Goal: Task Accomplishment & Management: Use online tool/utility

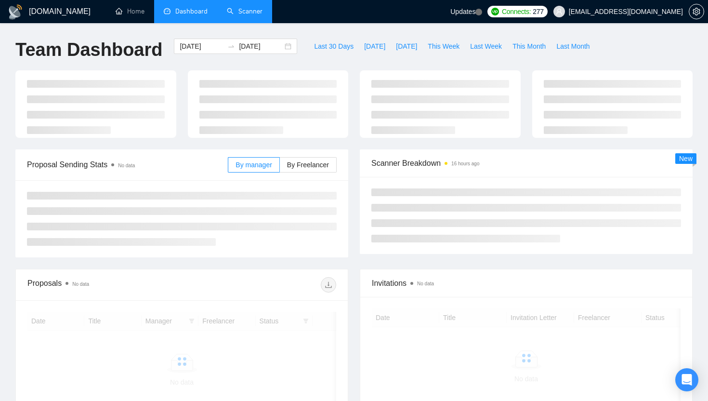
click at [253, 8] on link "Scanner" at bounding box center [245, 11] width 36 height 8
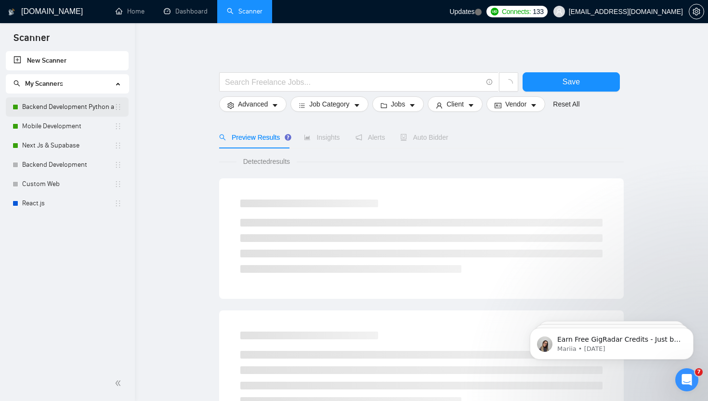
click at [68, 111] on link "Backend Development Python and Go" at bounding box center [68, 106] width 92 height 19
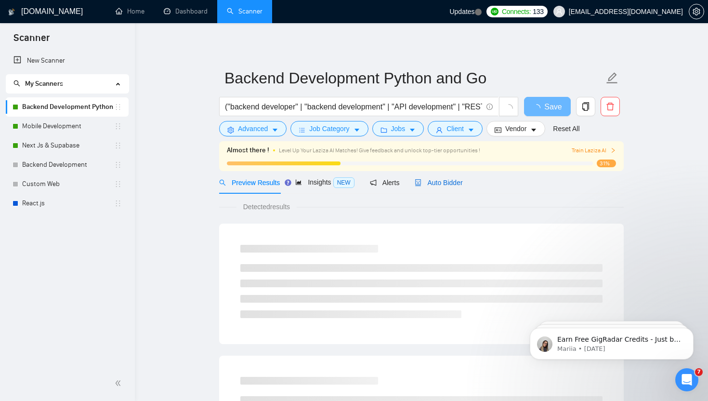
click at [439, 179] on span "Auto Bidder" at bounding box center [439, 183] width 48 height 8
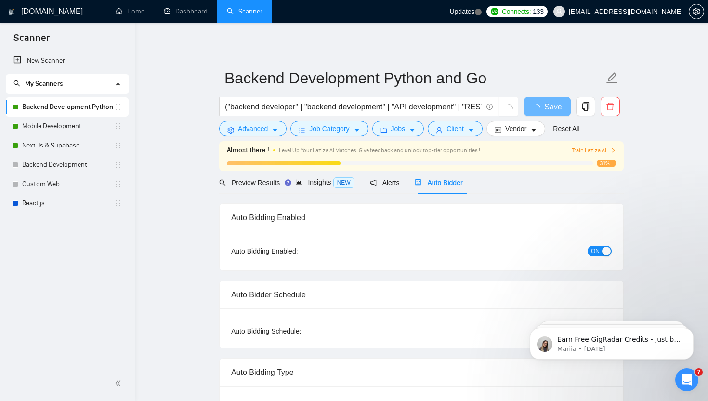
checkbox input "true"
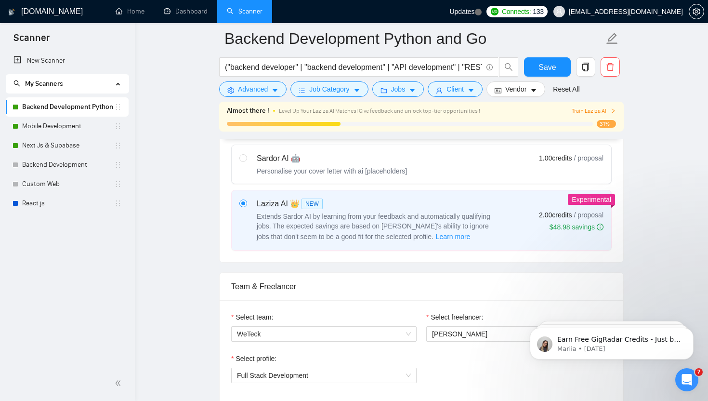
scroll to position [240, 0]
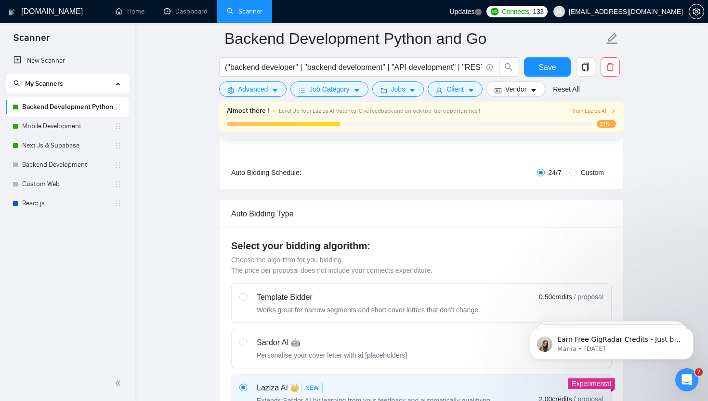
scroll to position [0, 0]
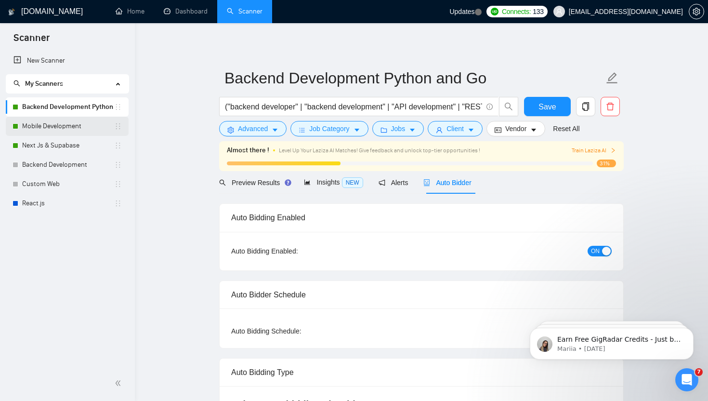
click at [50, 120] on link "Mobile Development" at bounding box center [68, 126] width 92 height 19
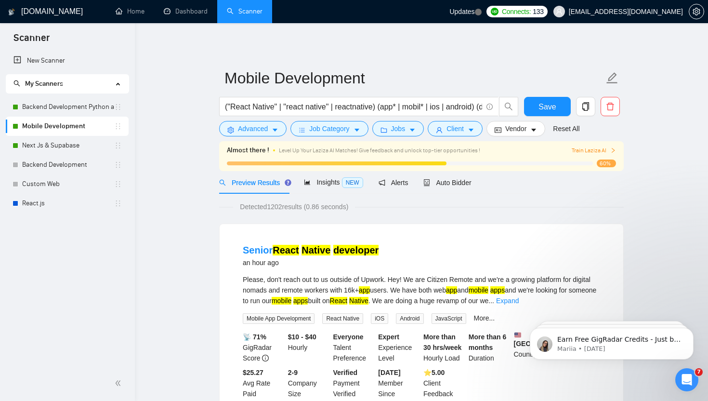
click at [75, 133] on link "Mobile Development" at bounding box center [68, 126] width 92 height 19
click at [59, 147] on link "Next Js & Supabase" at bounding box center [68, 145] width 92 height 19
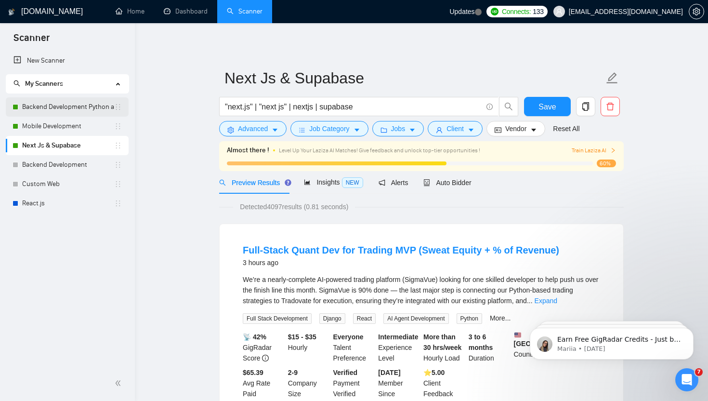
click at [49, 108] on link "Backend Development Python and Go" at bounding box center [68, 106] width 92 height 19
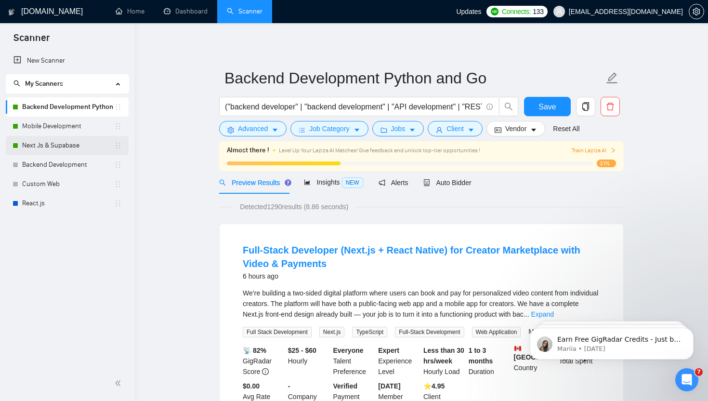
click at [63, 145] on link "Next Js & Supabase" at bounding box center [68, 145] width 92 height 19
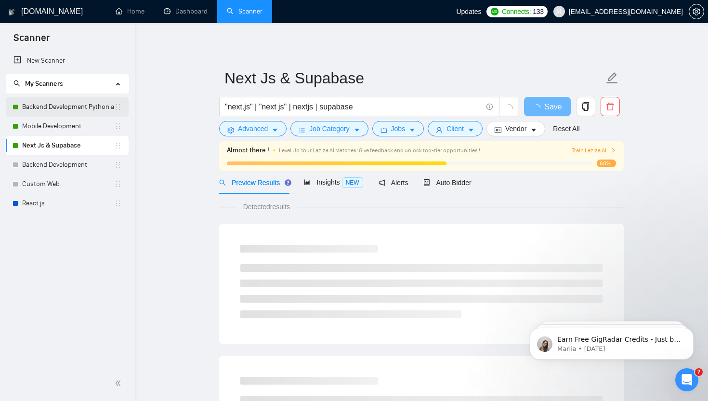
click at [69, 113] on link "Backend Development Python and Go" at bounding box center [68, 106] width 92 height 19
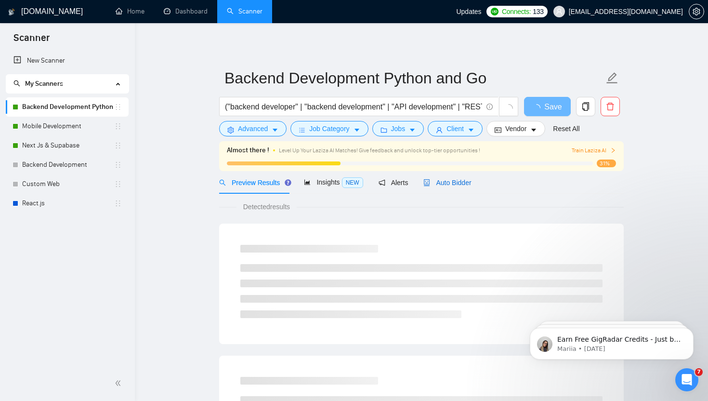
click at [453, 180] on span "Auto Bidder" at bounding box center [448, 183] width 48 height 8
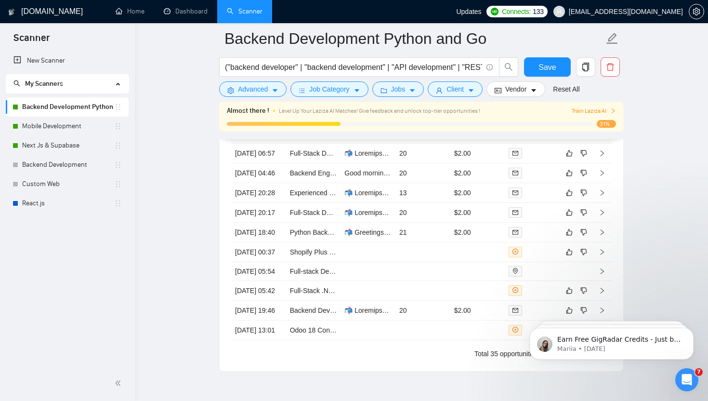
scroll to position [2676, 0]
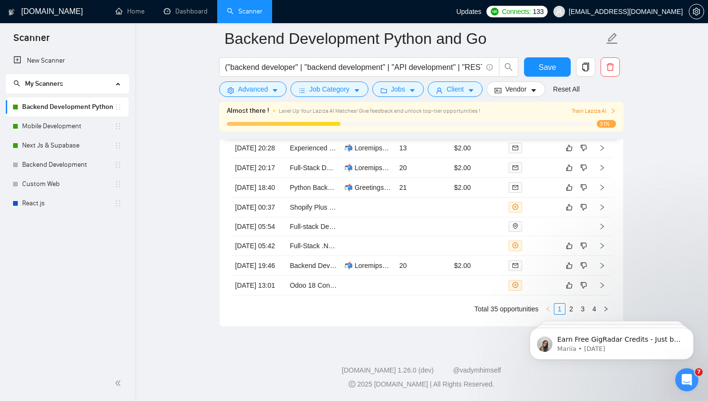
click html "Earn Free GigRadar Credits - Just by Sharing Your Story! 💬 Want more credits fo…"
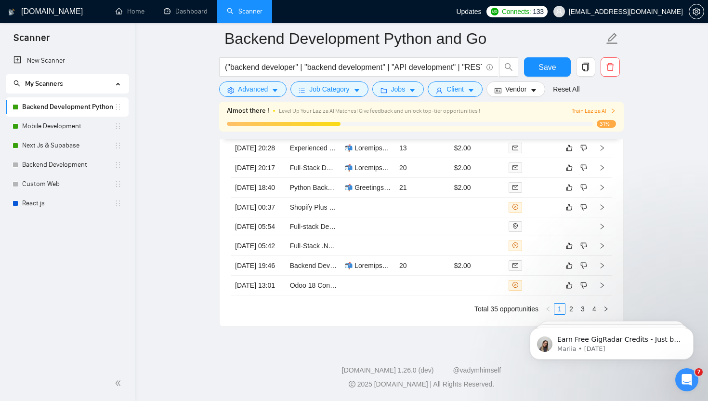
click html "Earn Free GigRadar Credits - Just by Sharing Your Story! 💬 Want more credits fo…"
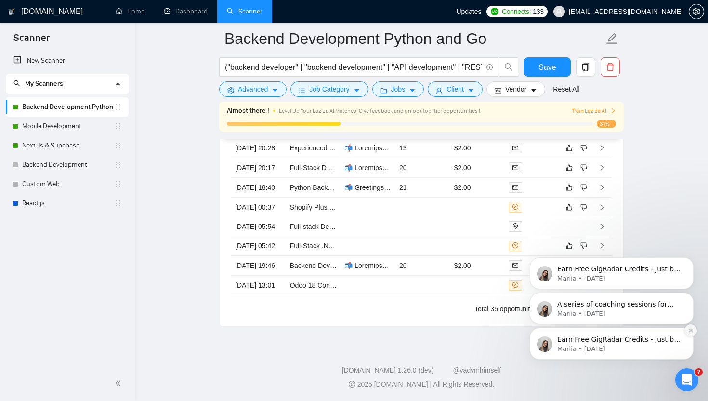
click at [689, 328] on icon "Dismiss notification" at bounding box center [691, 330] width 5 height 5
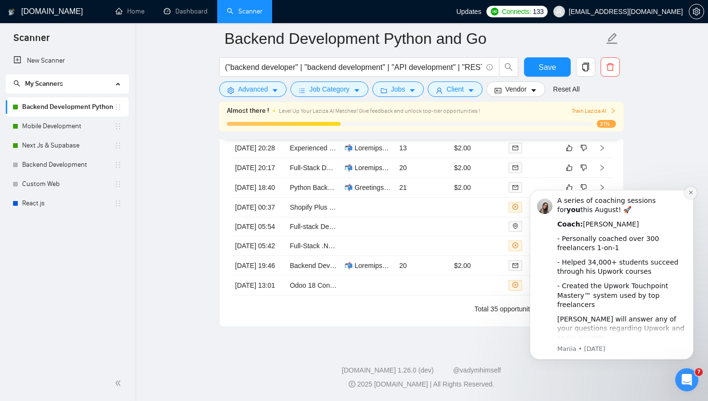
click at [691, 198] on button "Dismiss notification" at bounding box center [691, 193] width 13 height 13
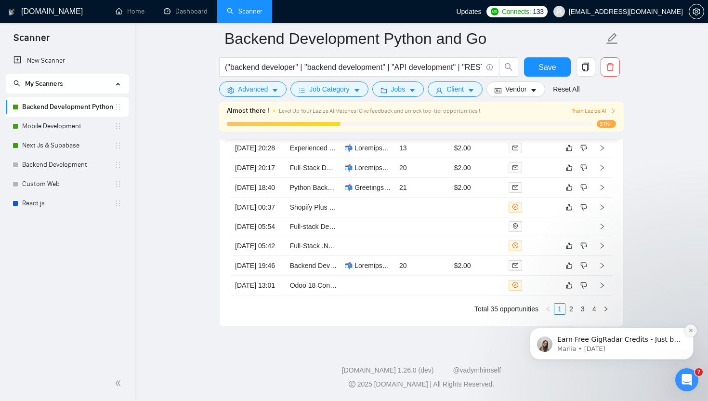
click at [690, 328] on icon "Dismiss notification" at bounding box center [691, 330] width 5 height 5
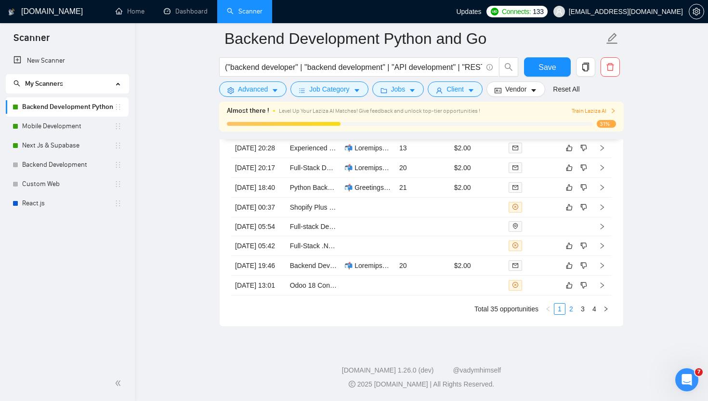
click at [572, 310] on link "2" at bounding box center [571, 309] width 11 height 11
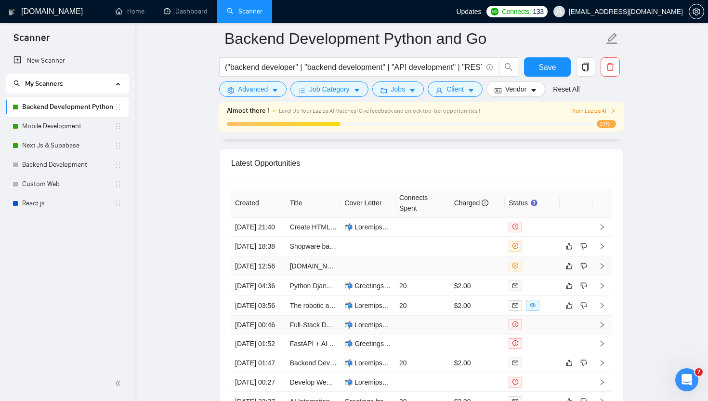
scroll to position [2460, 0]
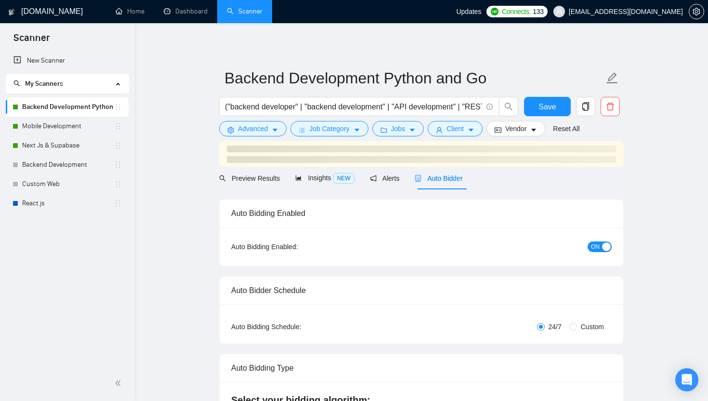
checkbox input "true"
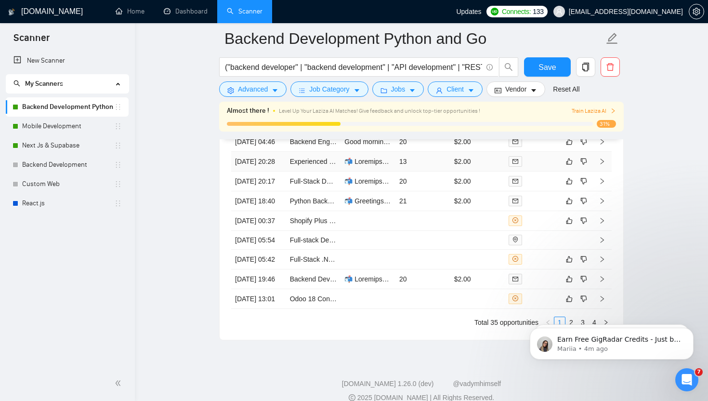
scroll to position [2676, 0]
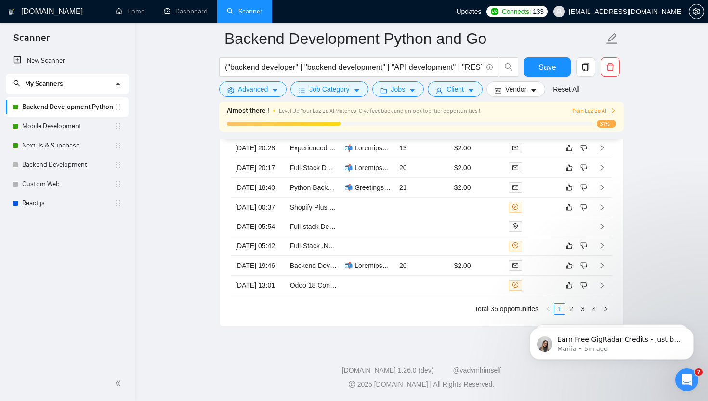
click html "Earn Free GigRadar Credits - Just by Sharing Your Story! 💬 Want more credits fo…"
click at [689, 297] on icon "Dismiss notification" at bounding box center [691, 295] width 5 height 5
click at [690, 332] on icon "Dismiss notification" at bounding box center [691, 330] width 5 height 5
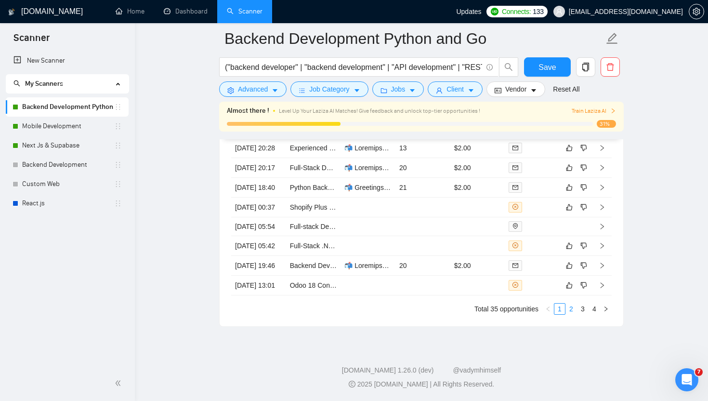
click at [572, 310] on link "2" at bounding box center [571, 309] width 11 height 11
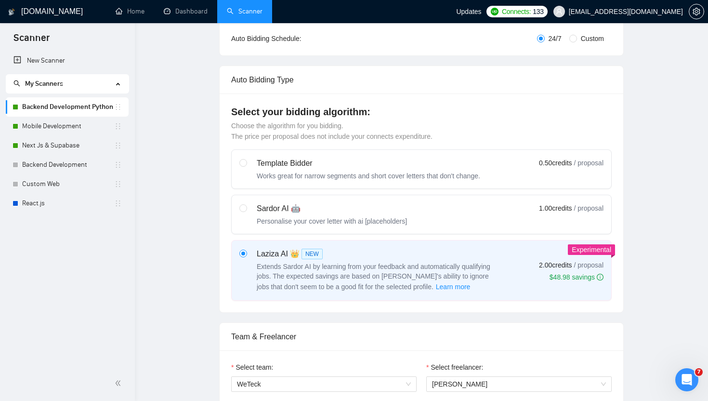
scroll to position [0, 0]
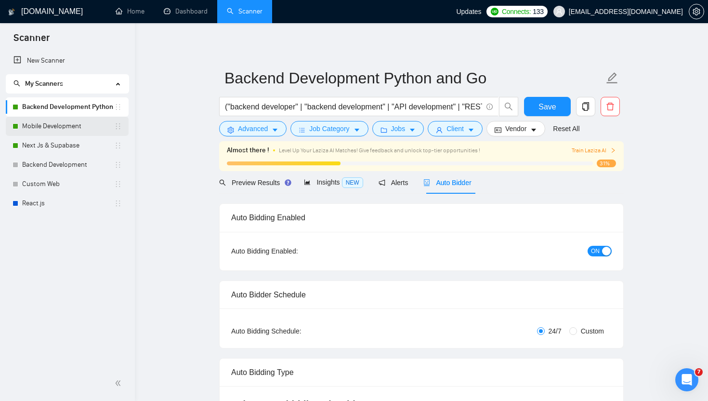
click at [54, 130] on link "Mobile Development" at bounding box center [68, 126] width 92 height 19
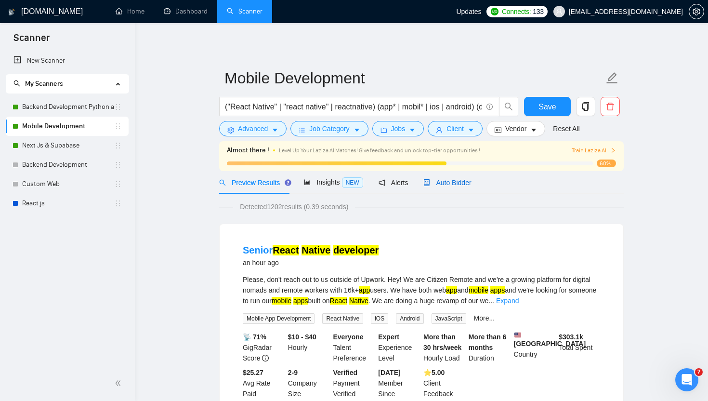
click at [458, 187] on div "Auto Bidder" at bounding box center [448, 182] width 48 height 11
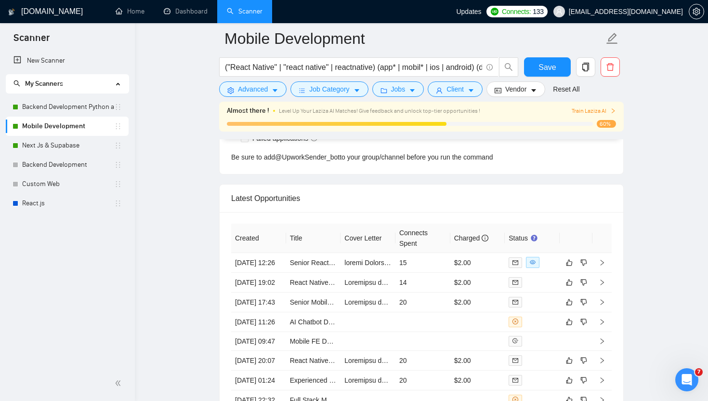
scroll to position [2563, 0]
click at [569, 266] on icon "like" at bounding box center [569, 262] width 7 height 8
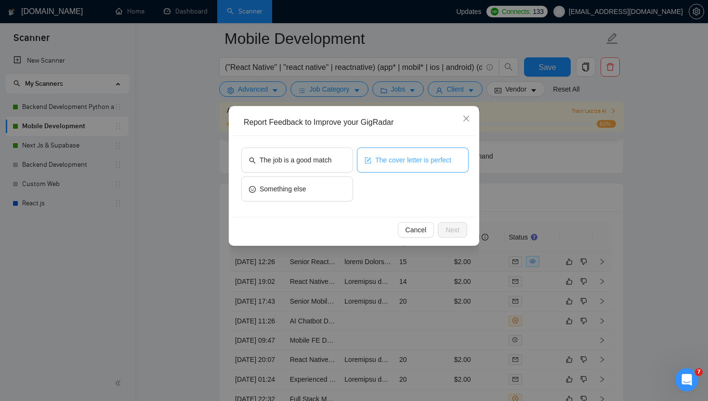
click at [427, 167] on button "The cover letter is perfect" at bounding box center [413, 159] width 112 height 25
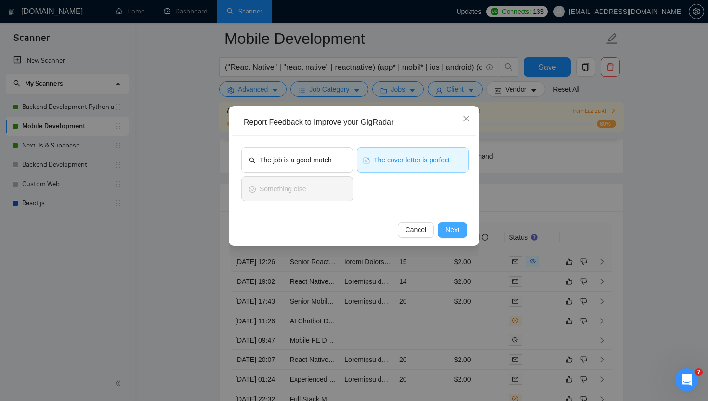
click at [459, 233] on span "Next" at bounding box center [453, 230] width 14 height 11
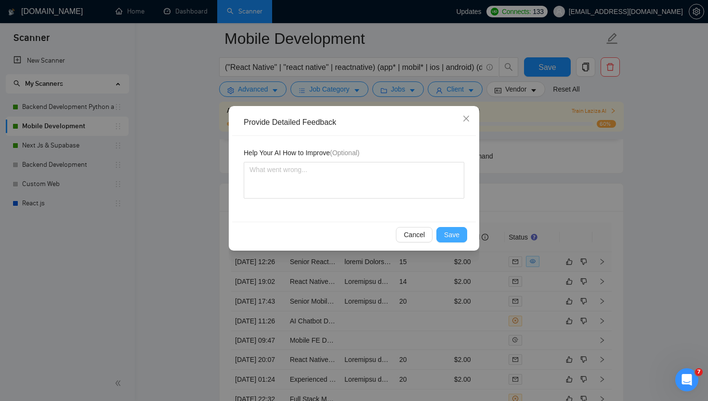
click at [454, 231] on span "Save" at bounding box center [451, 234] width 15 height 11
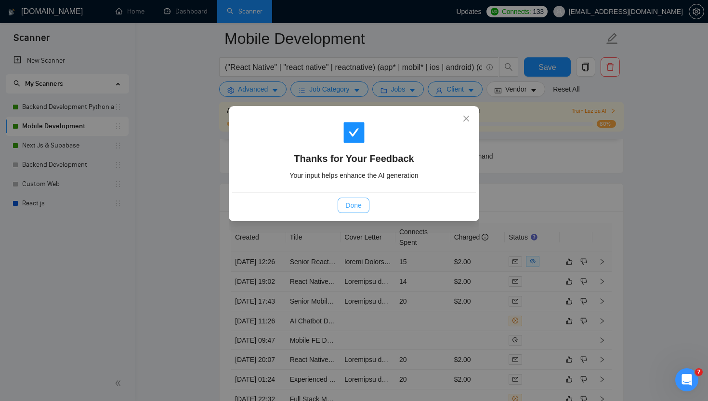
click at [350, 209] on span "Done" at bounding box center [354, 205] width 16 height 11
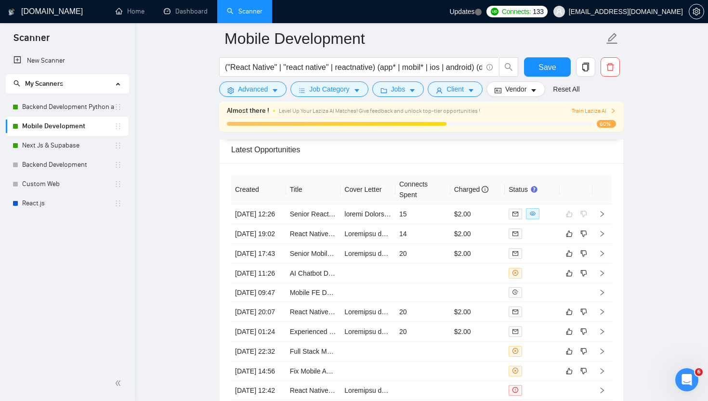
scroll to position [2610, 0]
click at [67, 102] on link "Backend Development Python and Go" at bounding box center [68, 106] width 92 height 19
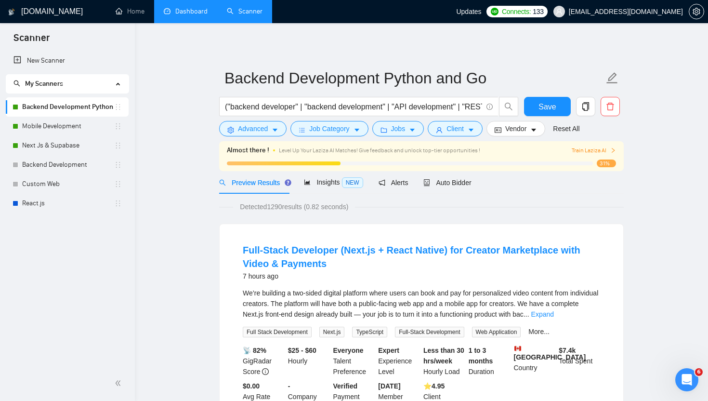
click at [178, 7] on link "Dashboard" at bounding box center [186, 11] width 44 height 8
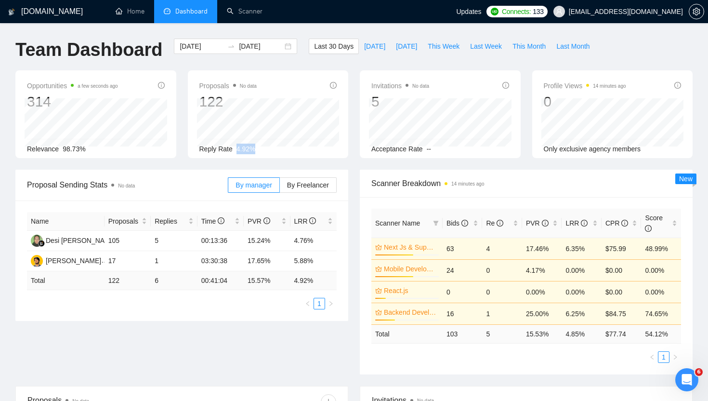
drag, startPoint x: 238, startPoint y: 149, endPoint x: 262, endPoint y: 149, distance: 23.6
click at [262, 149] on div "Reply Rate 4.92%" at bounding box center [269, 149] width 138 height 11
click at [289, 147] on div "Reply Rate 4.92%" at bounding box center [269, 149] width 138 height 11
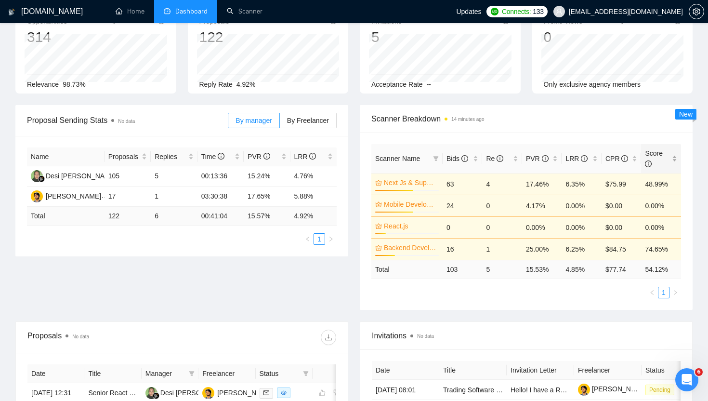
scroll to position [68, 0]
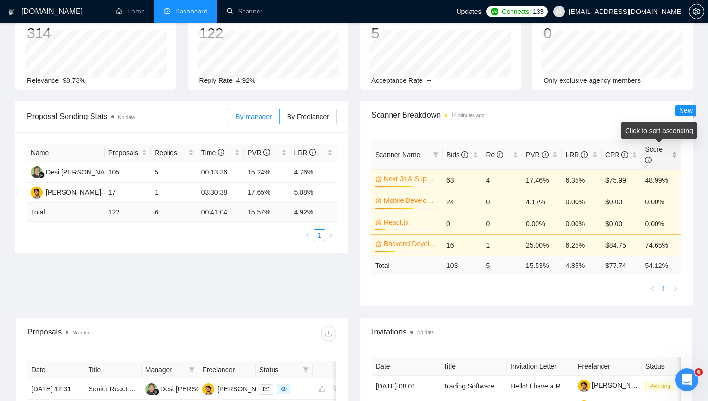
click at [676, 154] on div "Score" at bounding box center [661, 154] width 32 height 21
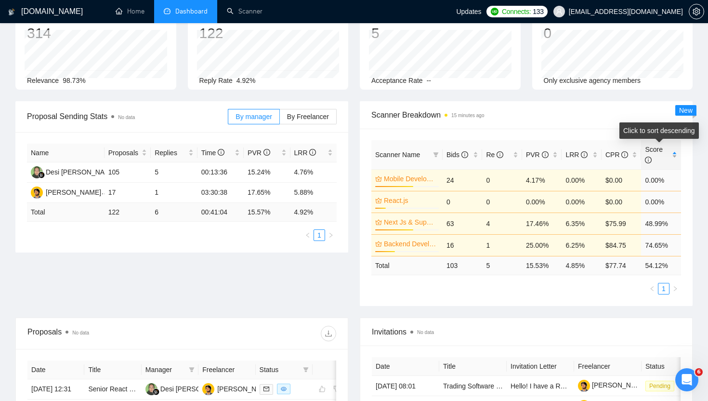
click at [676, 154] on div "Score" at bounding box center [661, 154] width 32 height 21
click at [674, 152] on div "Score" at bounding box center [661, 154] width 32 height 21
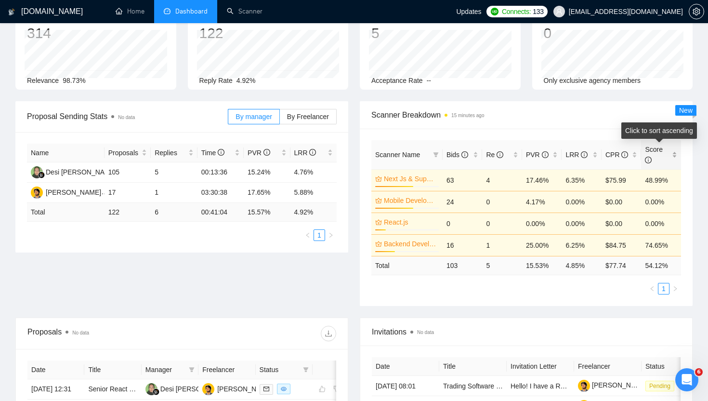
click at [678, 150] on div "Score" at bounding box center [661, 154] width 32 height 21
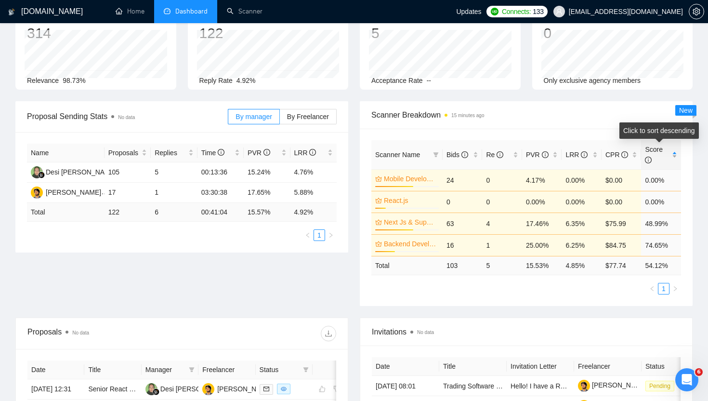
click at [676, 159] on div "Score" at bounding box center [661, 154] width 32 height 21
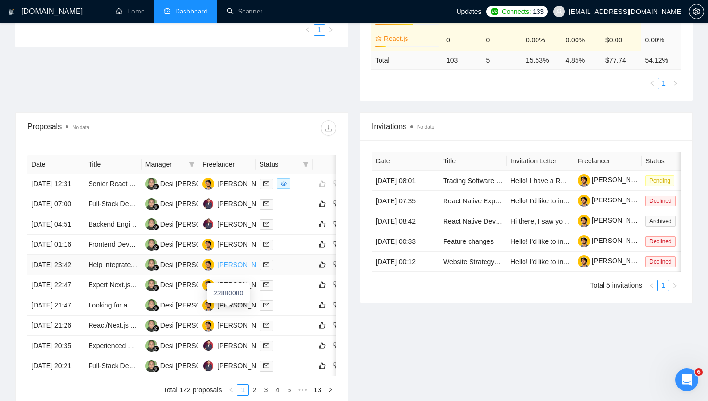
scroll to position [0, 0]
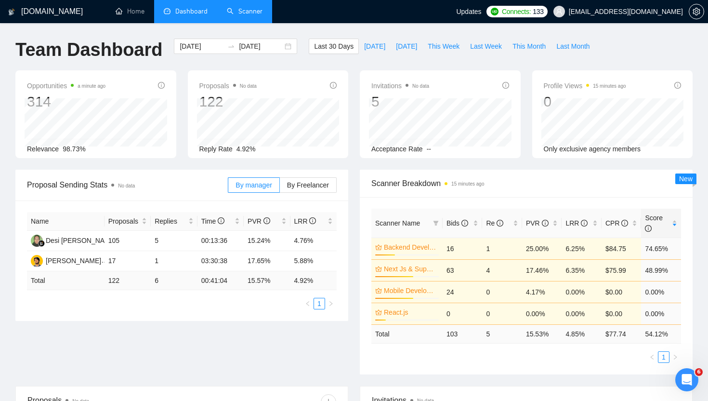
click at [250, 12] on link "Scanner" at bounding box center [245, 11] width 36 height 8
